Goal: Communication & Community: Ask a question

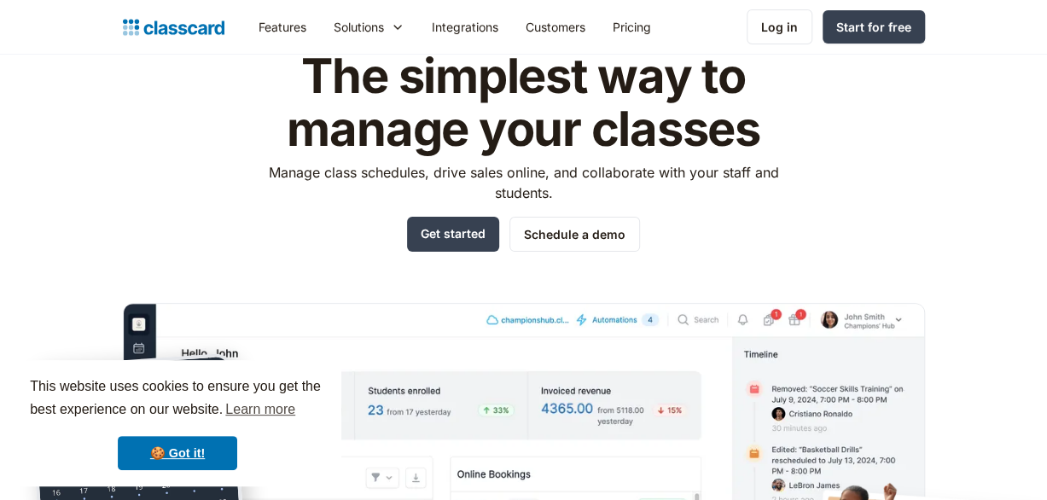
scroll to position [171, 0]
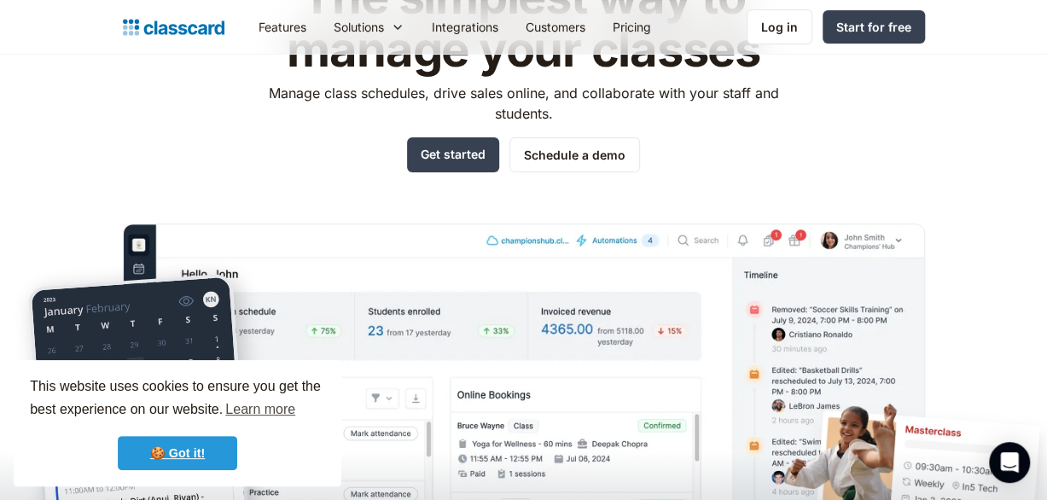
click at [185, 455] on link "🍪 Got it!" at bounding box center [177, 453] width 119 height 34
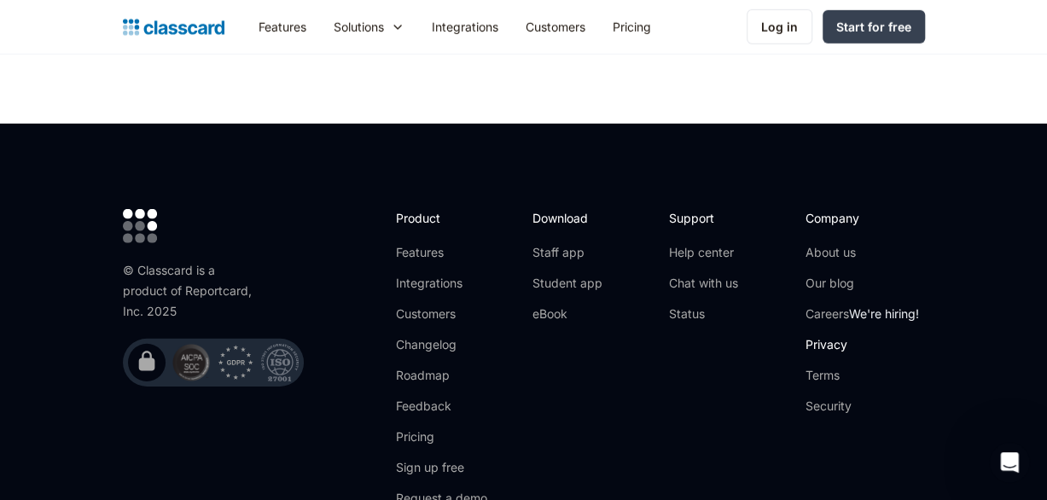
scroll to position [5570, 0]
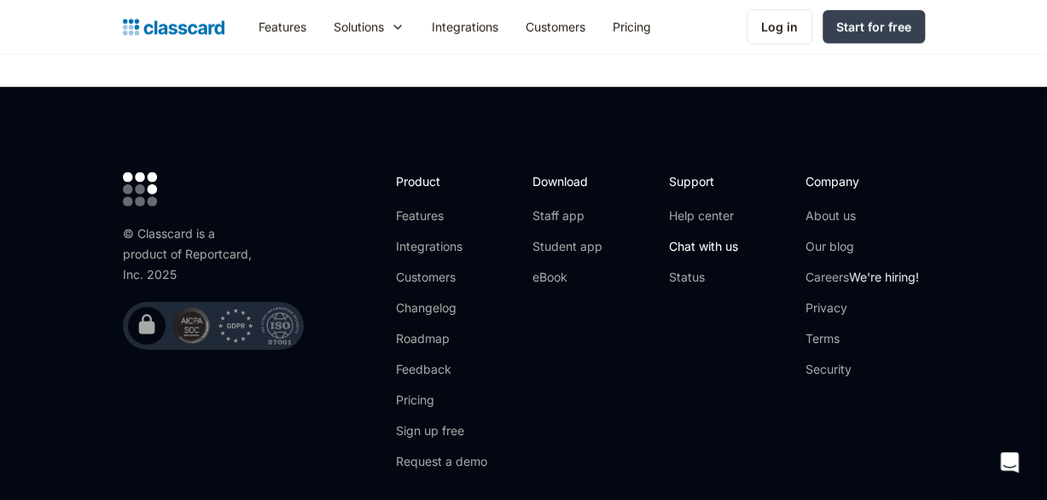
click at [706, 238] on link "Chat with us" at bounding box center [703, 246] width 69 height 17
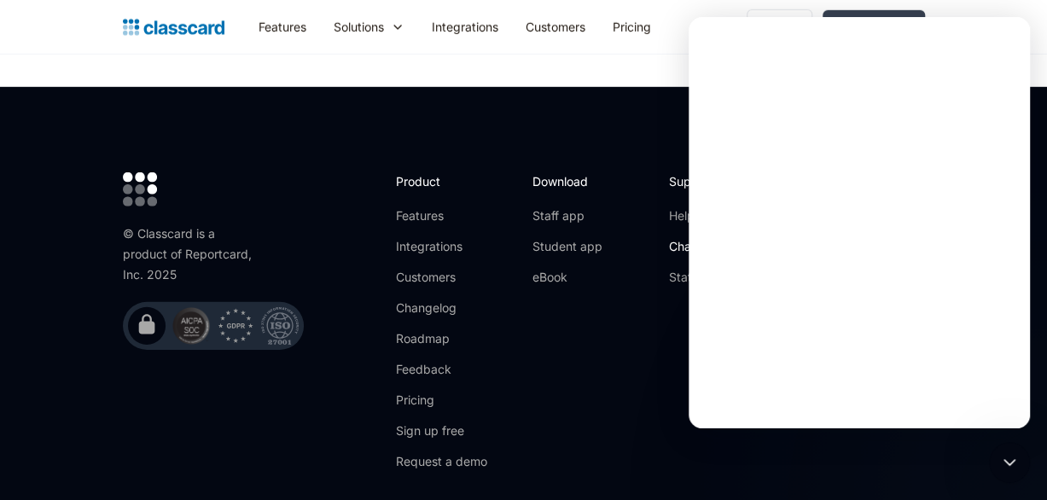
scroll to position [0, 0]
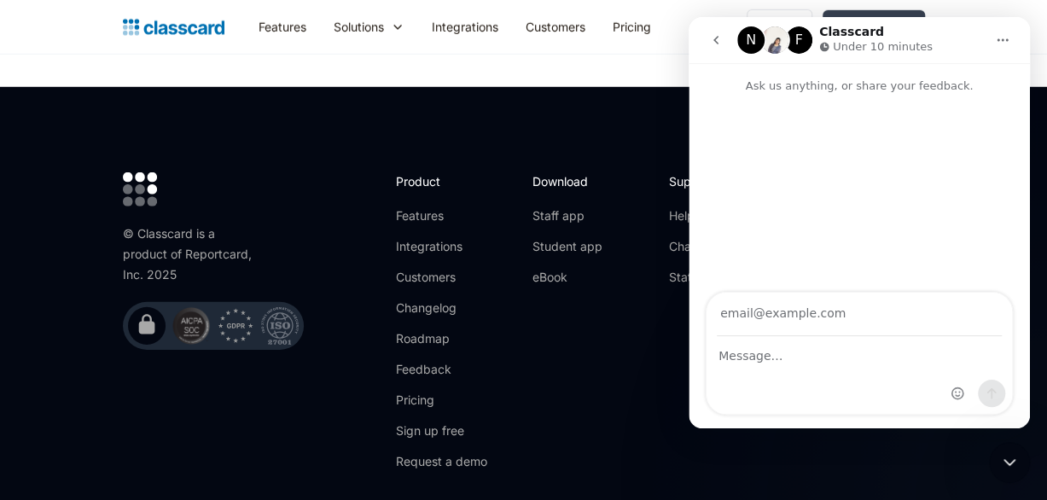
click at [715, 35] on icon "go back" at bounding box center [716, 40] width 14 height 14
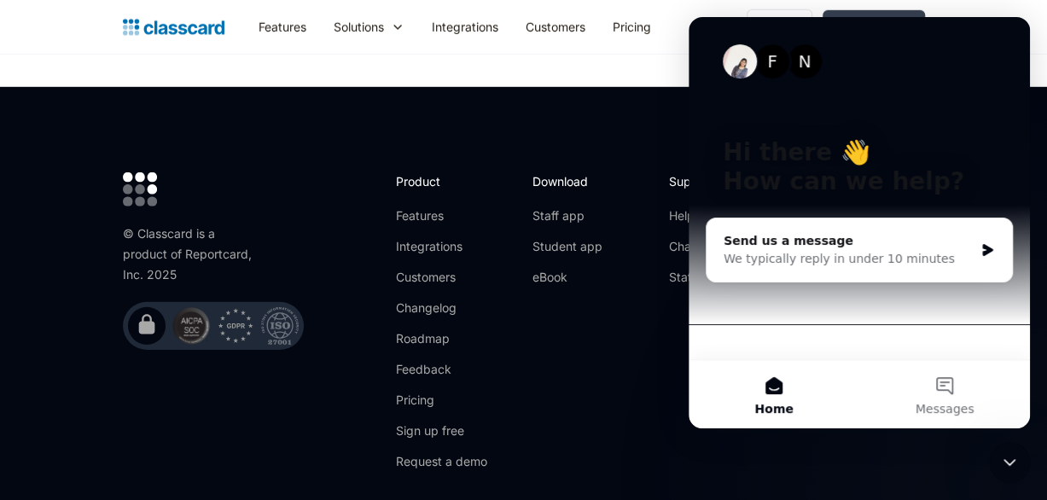
click at [934, 346] on div "F N Hi there 👋 How can we help? Send us a message We typically reply in under 1…" at bounding box center [858, 188] width 341 height 342
click at [806, 113] on div "F N Hi there 👋 How can we help?" at bounding box center [859, 170] width 307 height 307
click at [828, 142] on p "Hi there 👋" at bounding box center [859, 152] width 273 height 29
click at [580, 304] on div "Download Staff app Student app eBook" at bounding box center [591, 327] width 119 height 311
click at [1002, 460] on icon "Close Intercom Messenger" at bounding box center [1009, 462] width 20 height 20
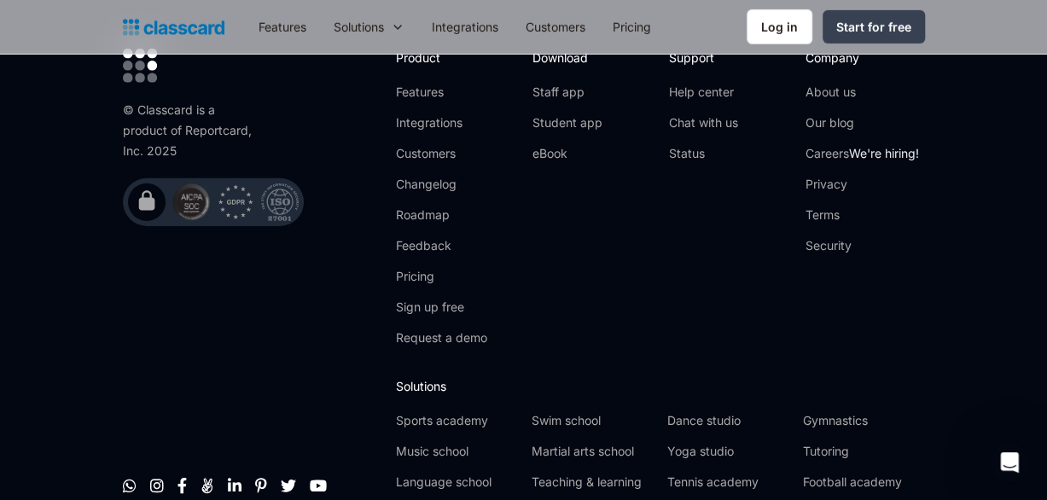
scroll to position [5727, 0]
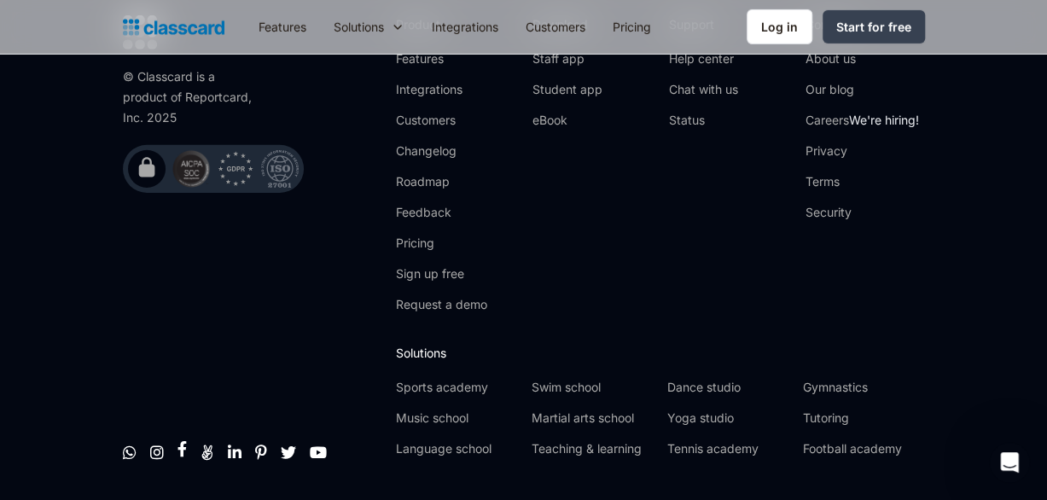
click at [183, 440] on link "" at bounding box center [181, 448] width 9 height 17
